Goal: Check status: Check status

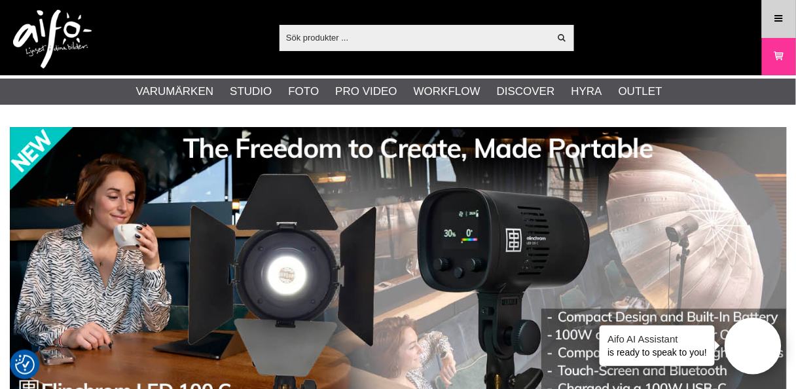
click at [778, 17] on icon at bounding box center [779, 19] width 12 height 14
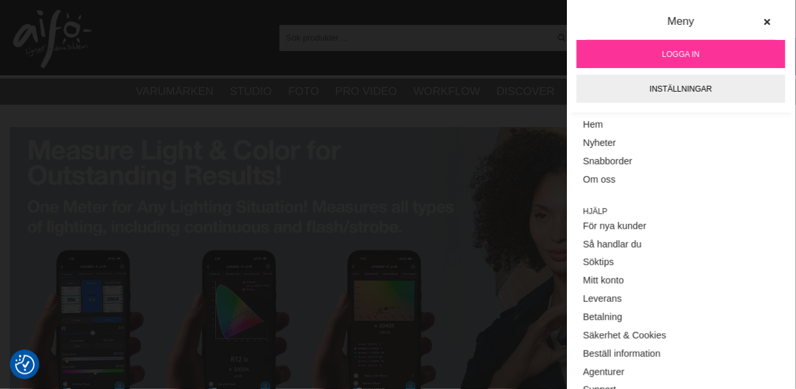
click at [672, 50] on span "Logga in" at bounding box center [680, 54] width 37 height 12
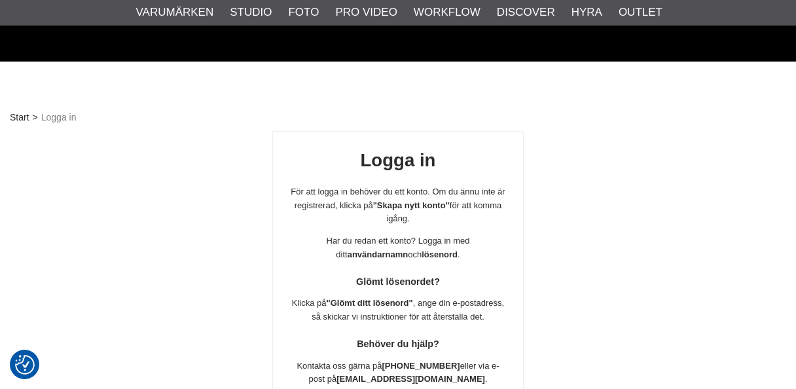
scroll to position [230, 0]
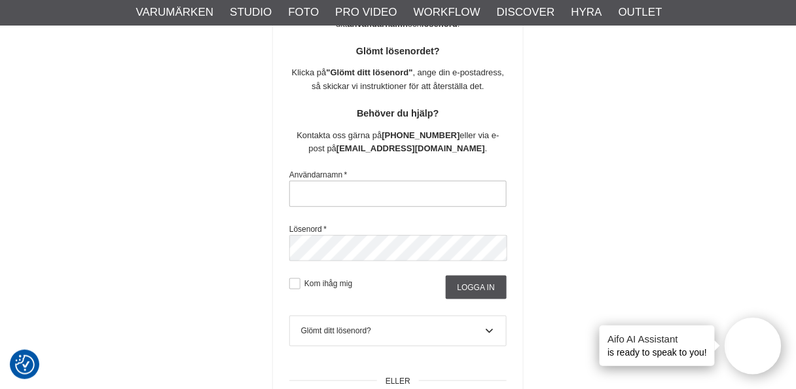
click at [374, 196] on input "text" at bounding box center [397, 194] width 217 height 26
type input "nils.olsson.uppsala@gmail.com"
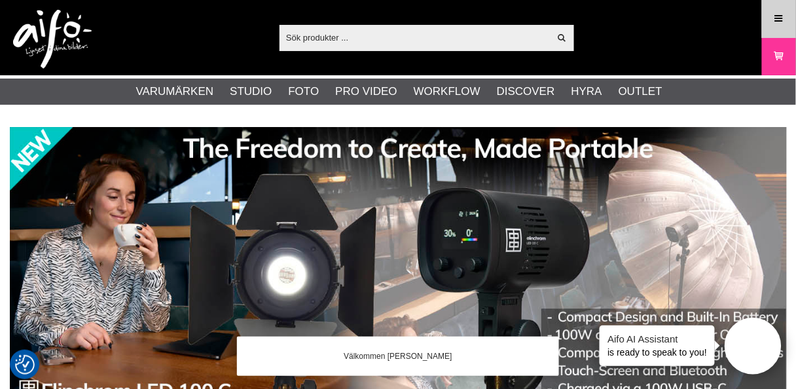
click at [781, 14] on icon at bounding box center [779, 19] width 12 height 14
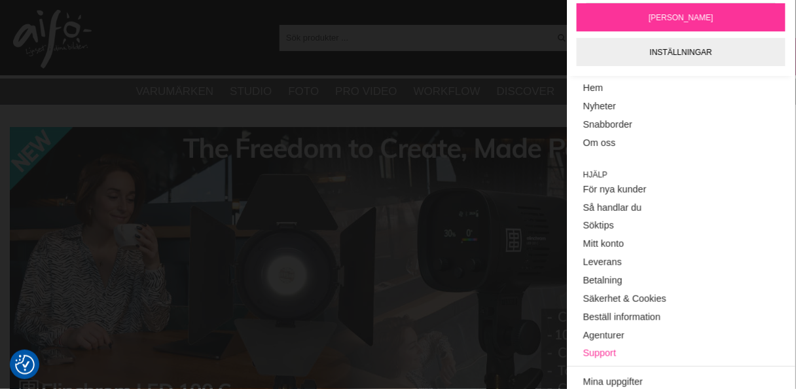
scroll to position [198, 0]
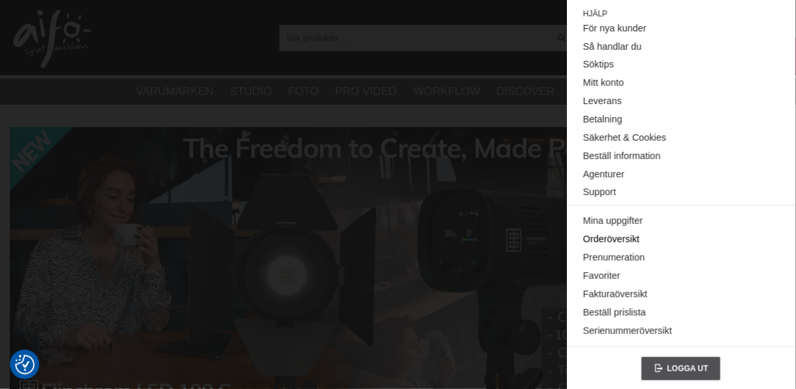
click at [613, 237] on link "Orderöversikt" at bounding box center [681, 239] width 196 height 18
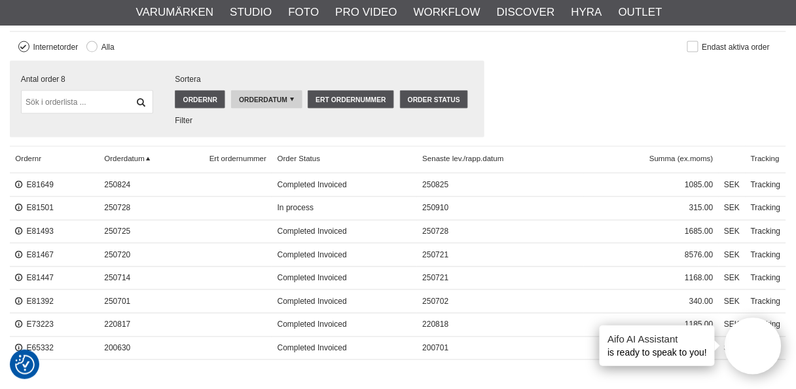
scroll to position [471, 0]
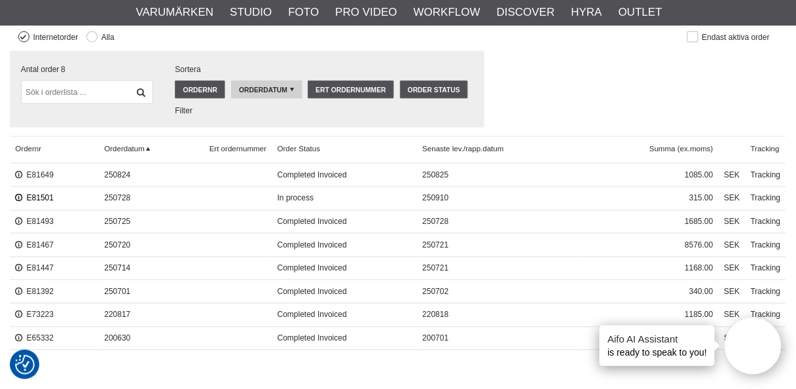
click at [38, 194] on link "E81501" at bounding box center [34, 198] width 39 height 9
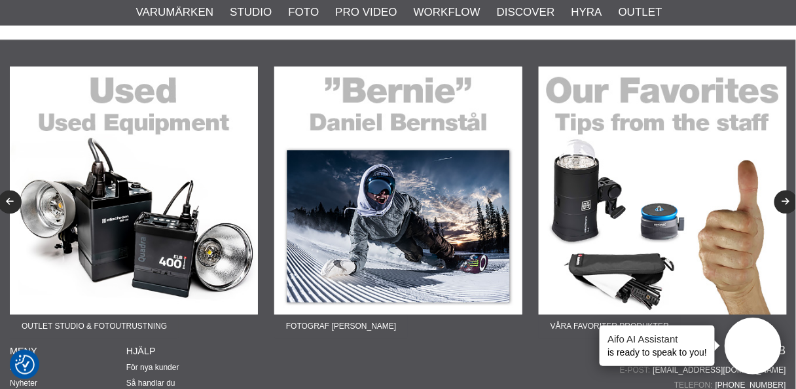
scroll to position [524, 0]
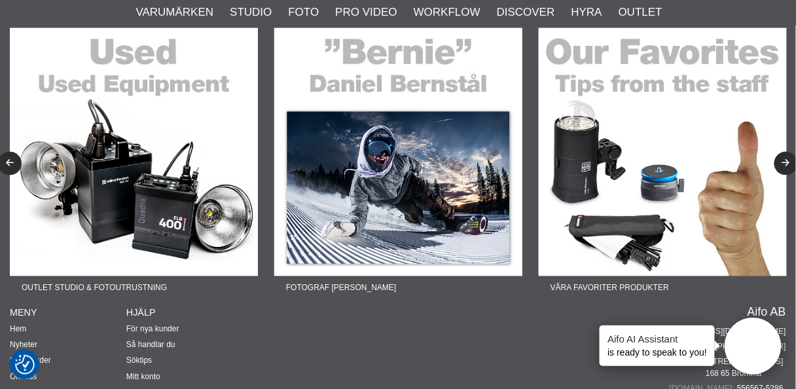
click at [117, 86] on img at bounding box center [134, 152] width 248 height 248
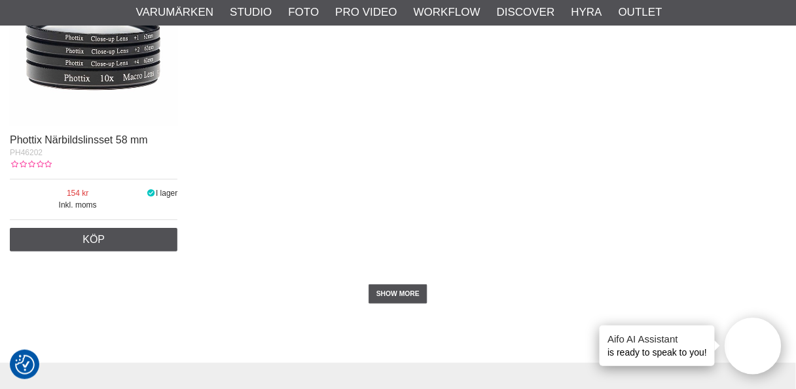
scroll to position [2461, 0]
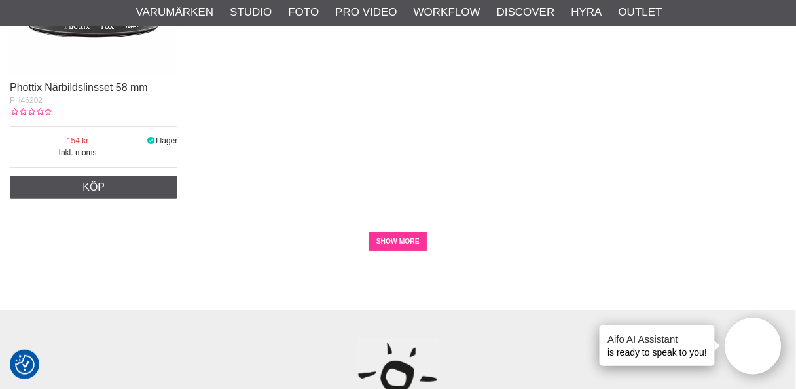
click at [393, 244] on link "SHOW MORE" at bounding box center [399, 242] width 60 height 20
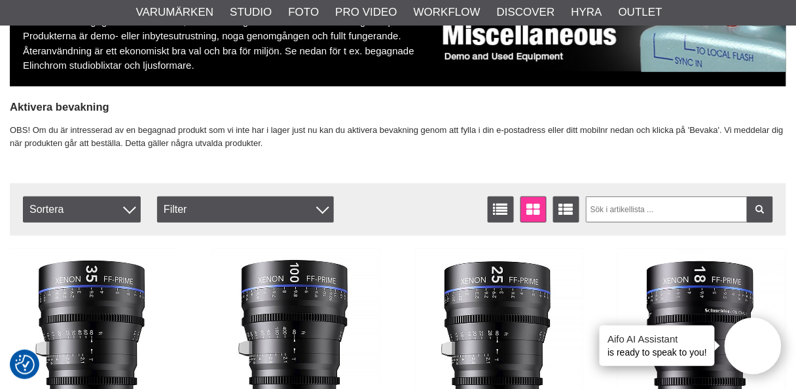
scroll to position [0, 0]
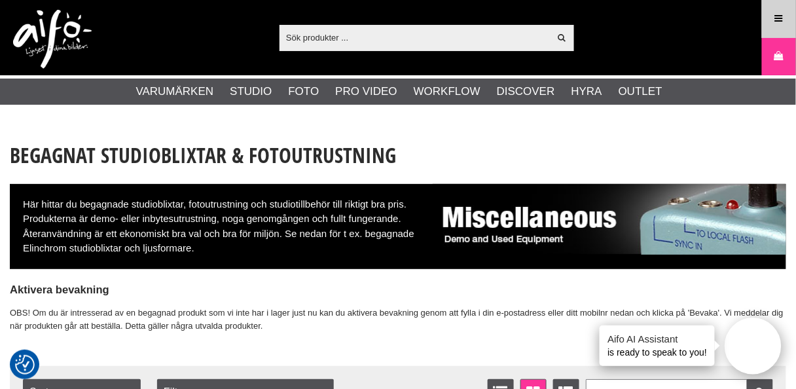
click at [780, 14] on icon at bounding box center [779, 19] width 12 height 14
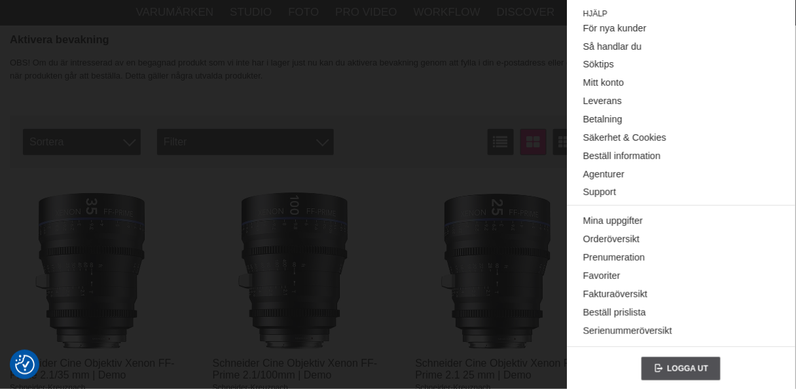
scroll to position [262, 0]
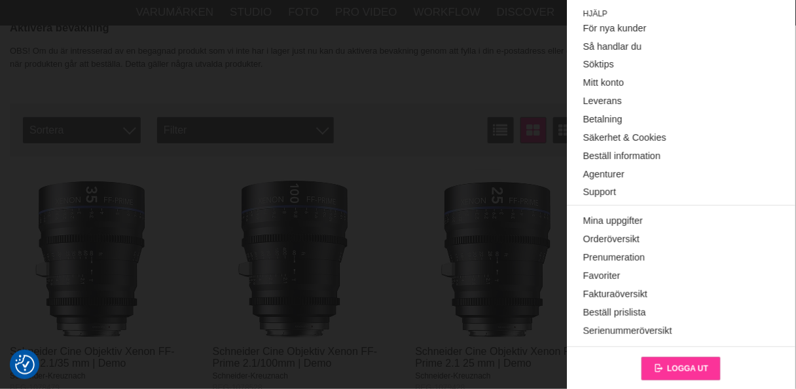
click at [678, 366] on span "Logga ut" at bounding box center [687, 368] width 41 height 9
